Goal: Navigation & Orientation: Find specific page/section

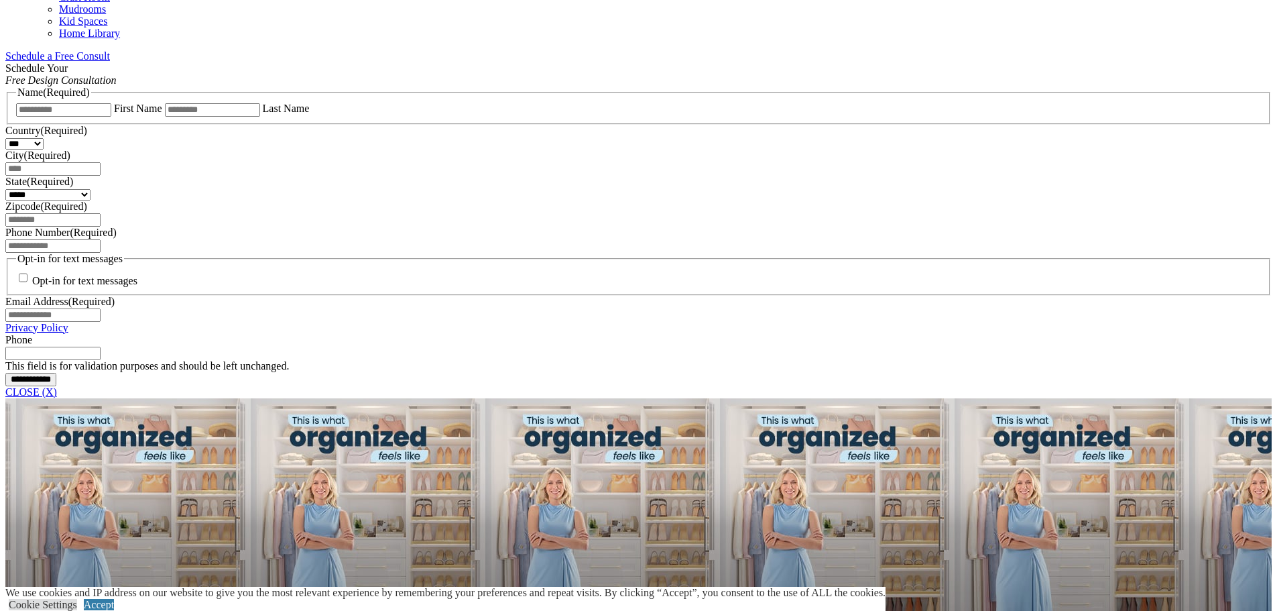
scroll to position [804, 0]
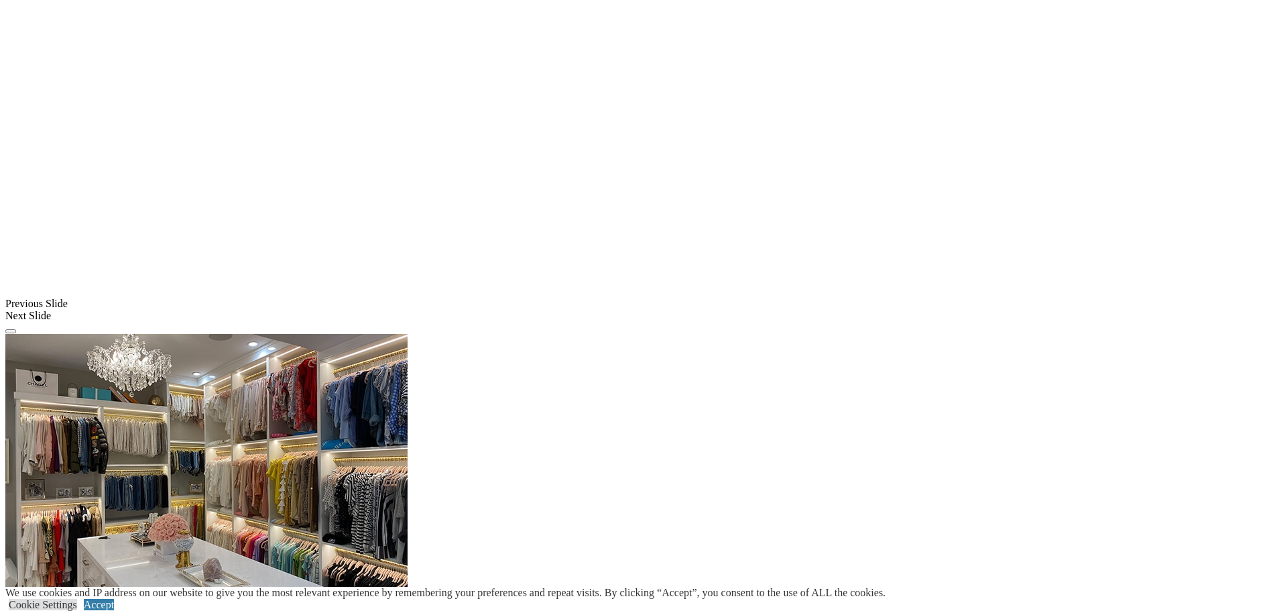
scroll to position [1340, 0]
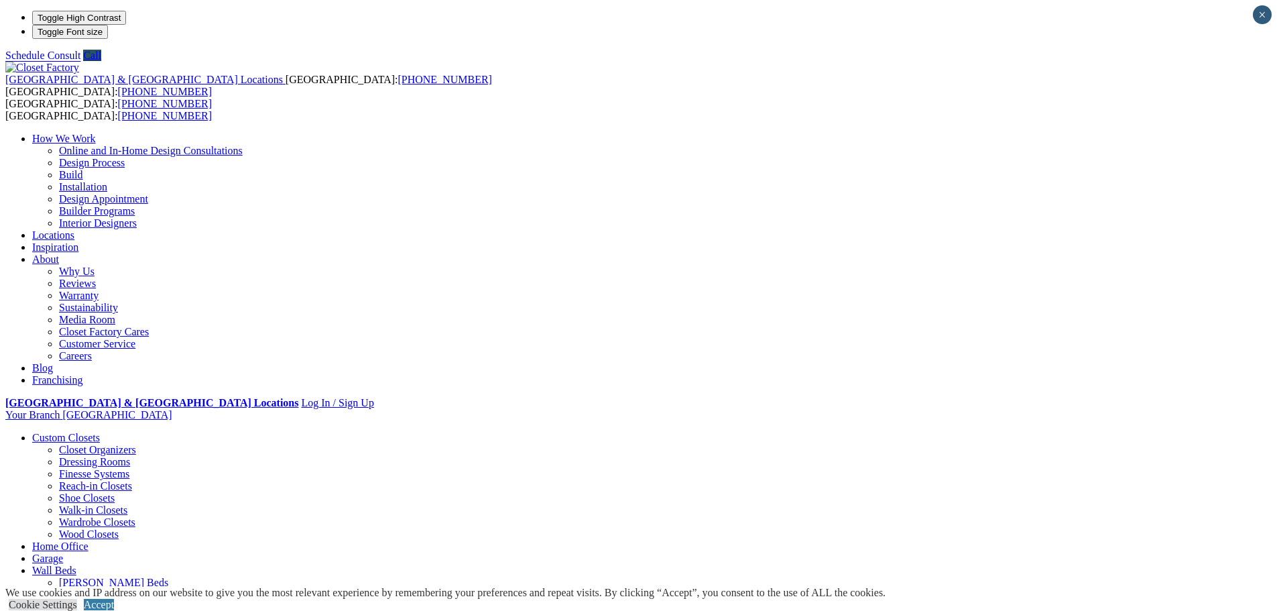
click at [137, 217] on link "Interior Designers" at bounding box center [98, 222] width 78 height 11
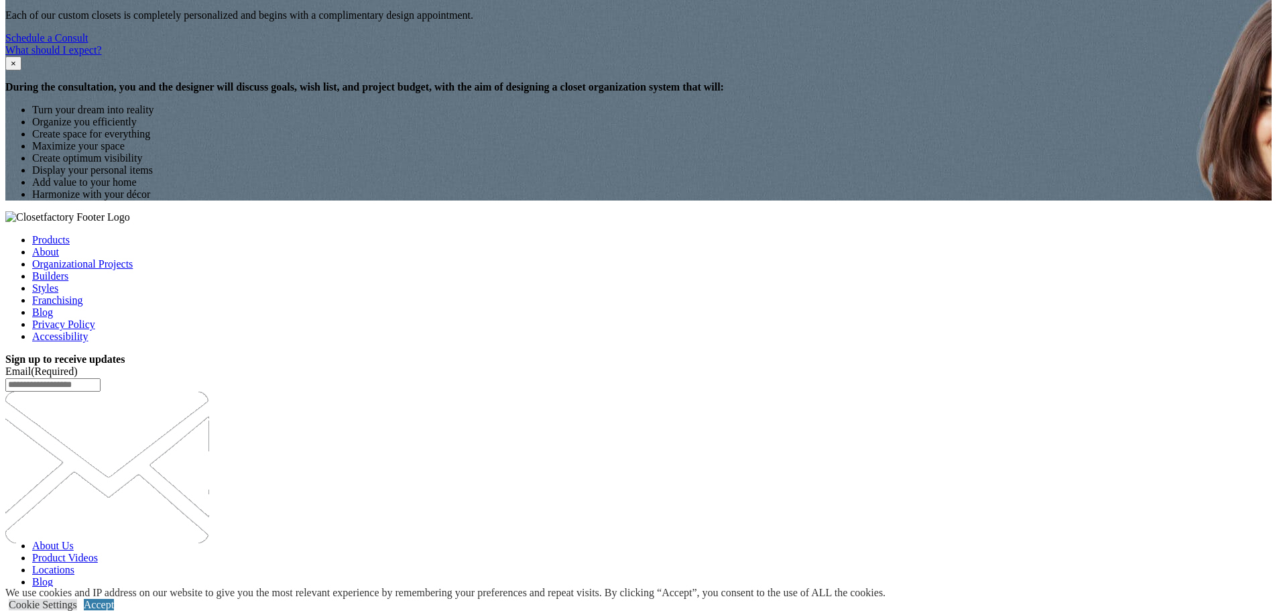
scroll to position [3686, 0]
